Goal: Check status

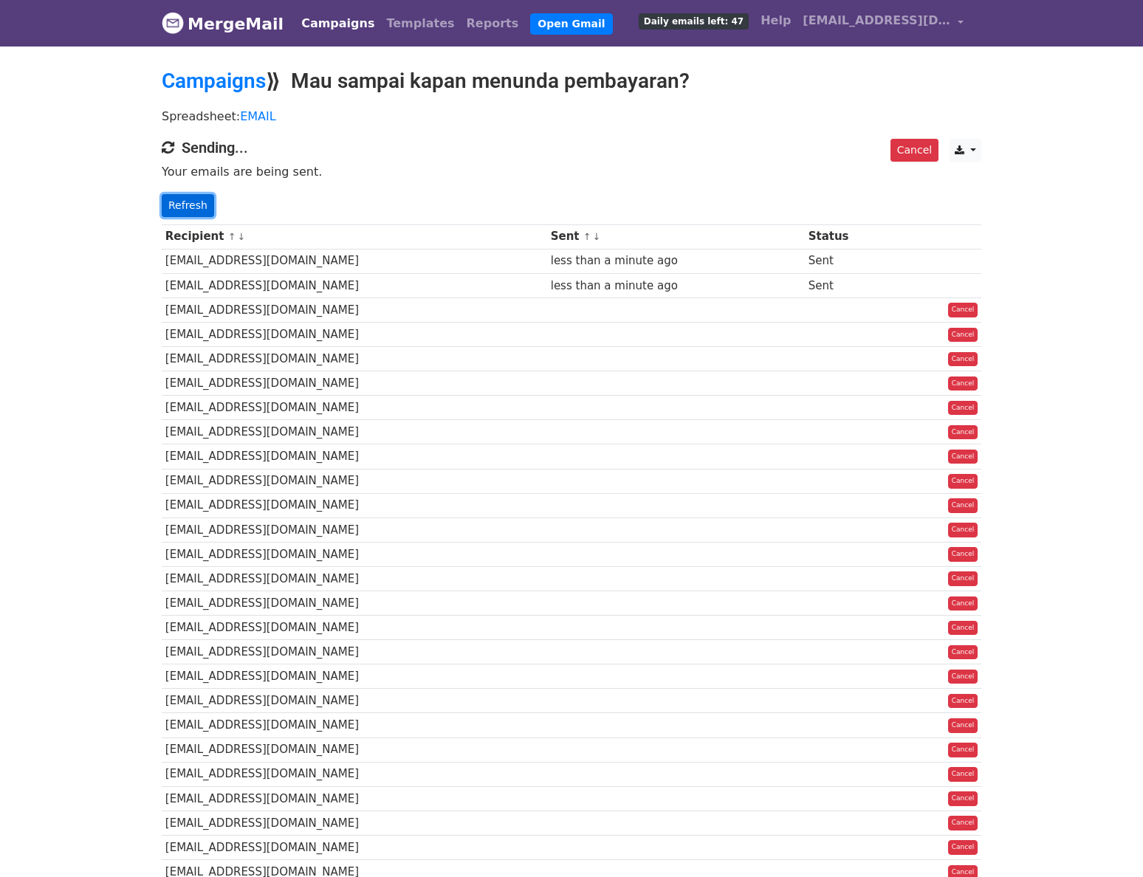
click at [199, 208] on link "Refresh" at bounding box center [188, 205] width 52 height 23
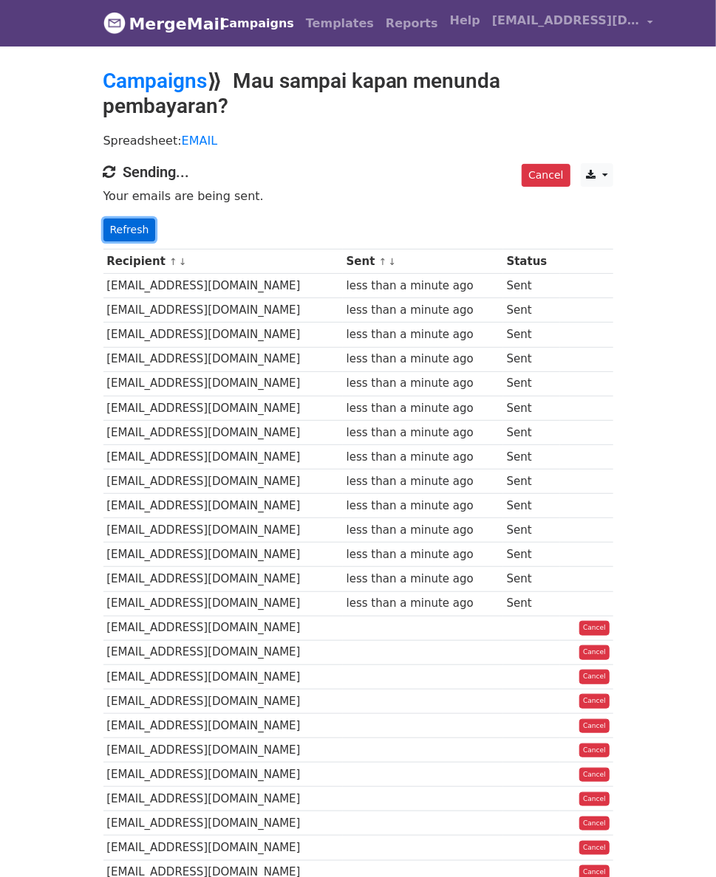
click at [103, 219] on link "Refresh" at bounding box center [129, 230] width 52 height 23
